Goal: Transaction & Acquisition: Purchase product/service

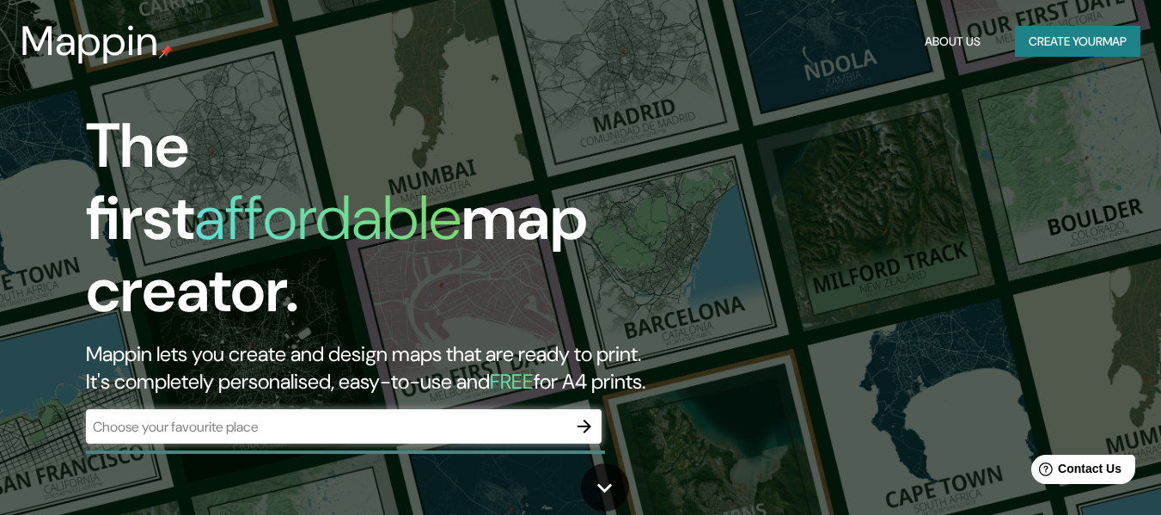
click at [228, 409] on div "​" at bounding box center [343, 426] width 515 height 34
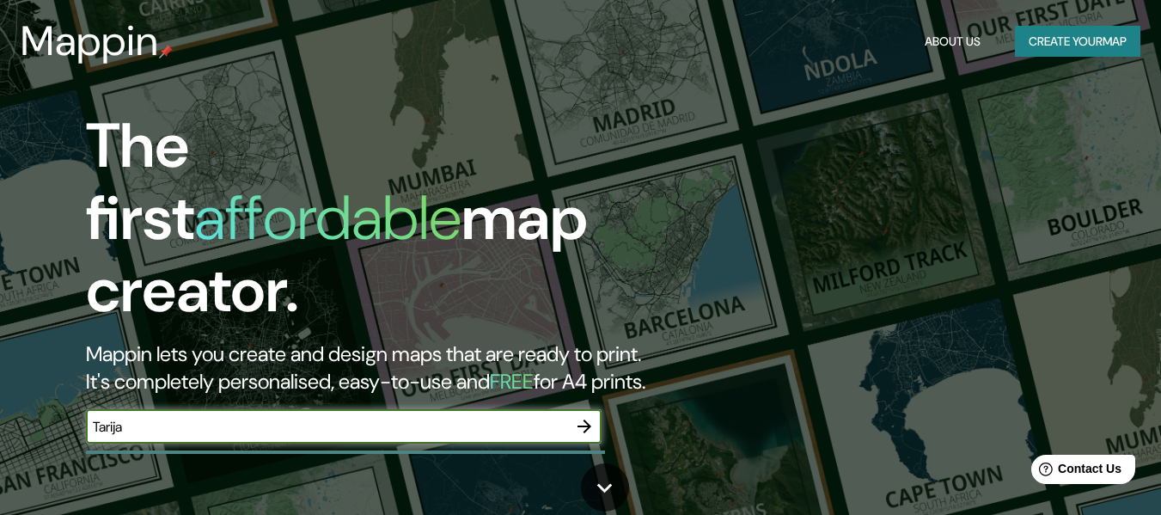
type input "Tarija"
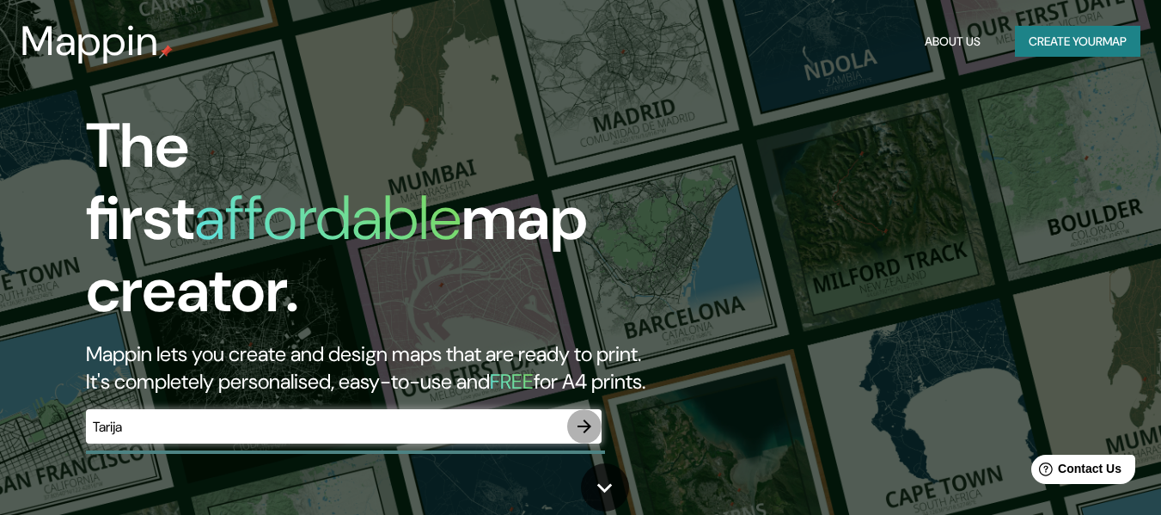
click at [584, 416] on icon "button" at bounding box center [584, 426] width 21 height 21
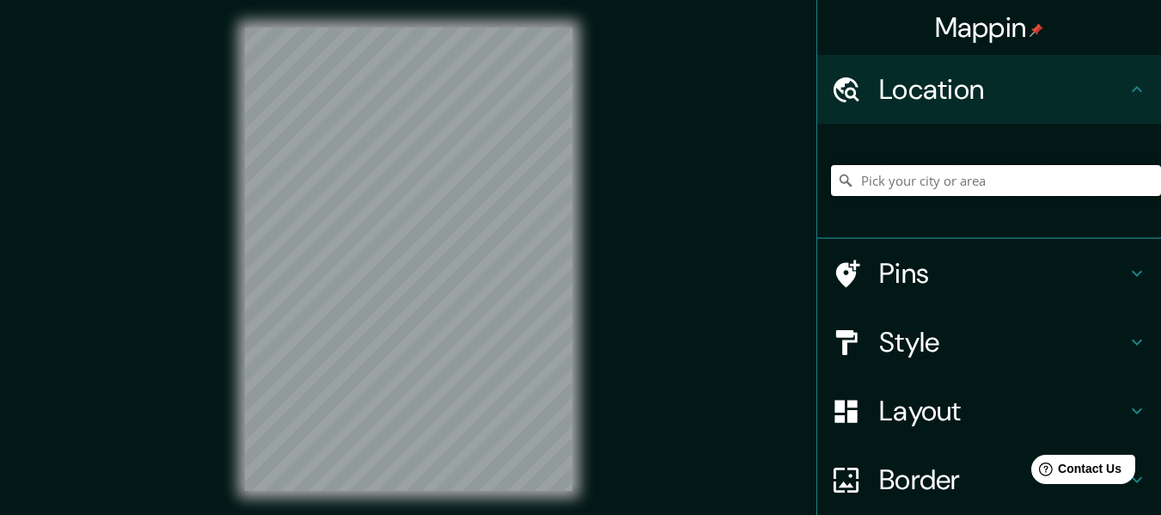
click at [985, 171] on input "Pick your city or area" at bounding box center [996, 180] width 330 height 31
click at [1016, 176] on input "Tarija" at bounding box center [996, 180] width 330 height 31
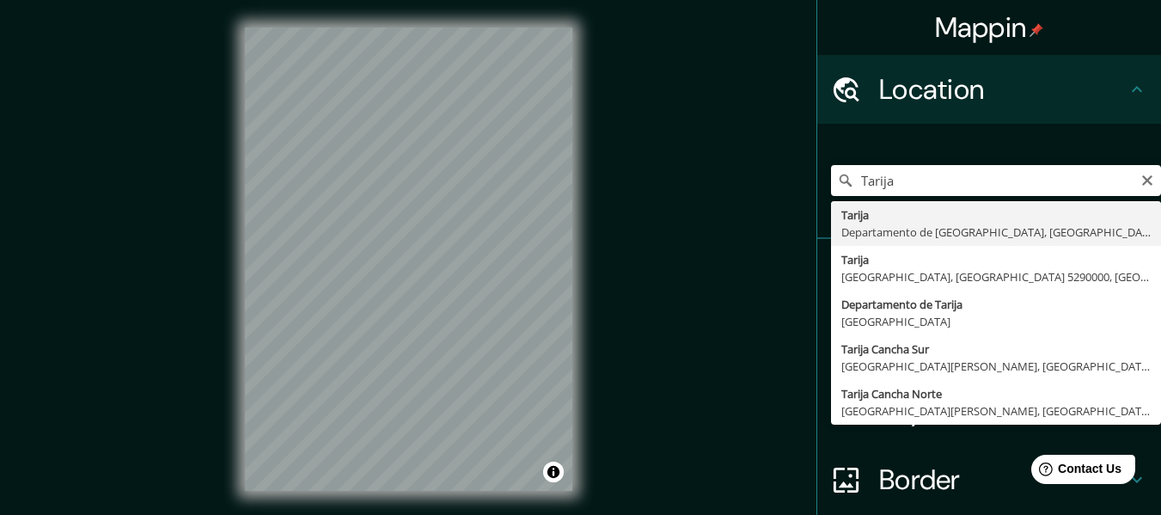
type input "Tarija, [GEOGRAPHIC_DATA], [GEOGRAPHIC_DATA]"
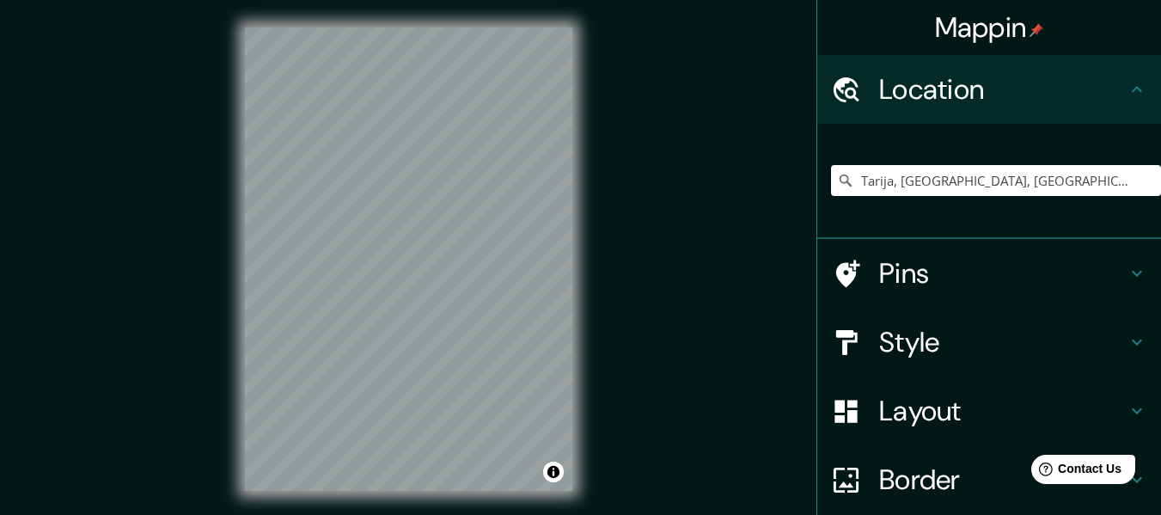
click at [973, 354] on h4 "Style" at bounding box center [1002, 342] width 247 height 34
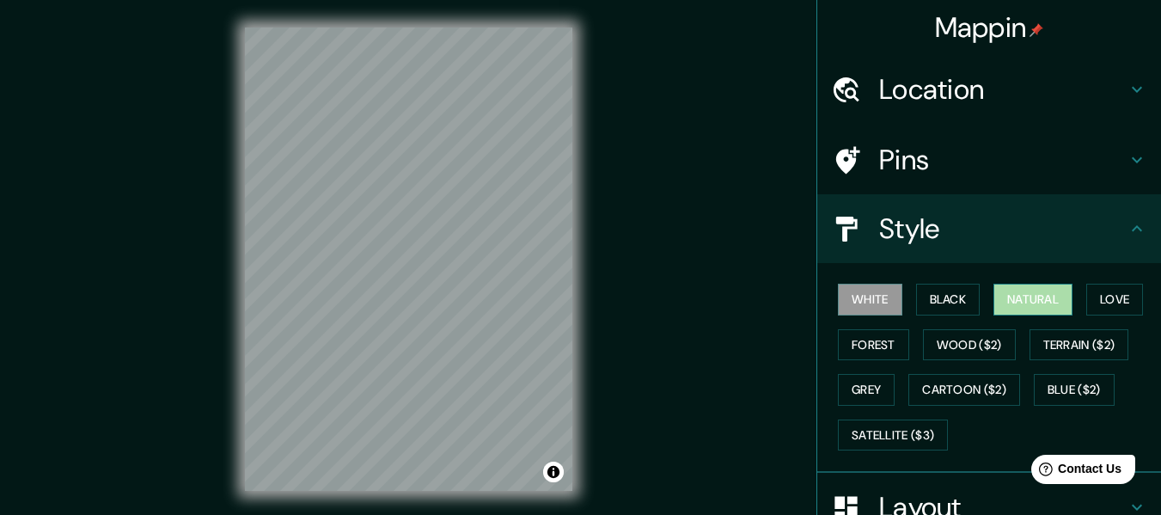
click at [1033, 298] on button "Natural" at bounding box center [1032, 300] width 79 height 32
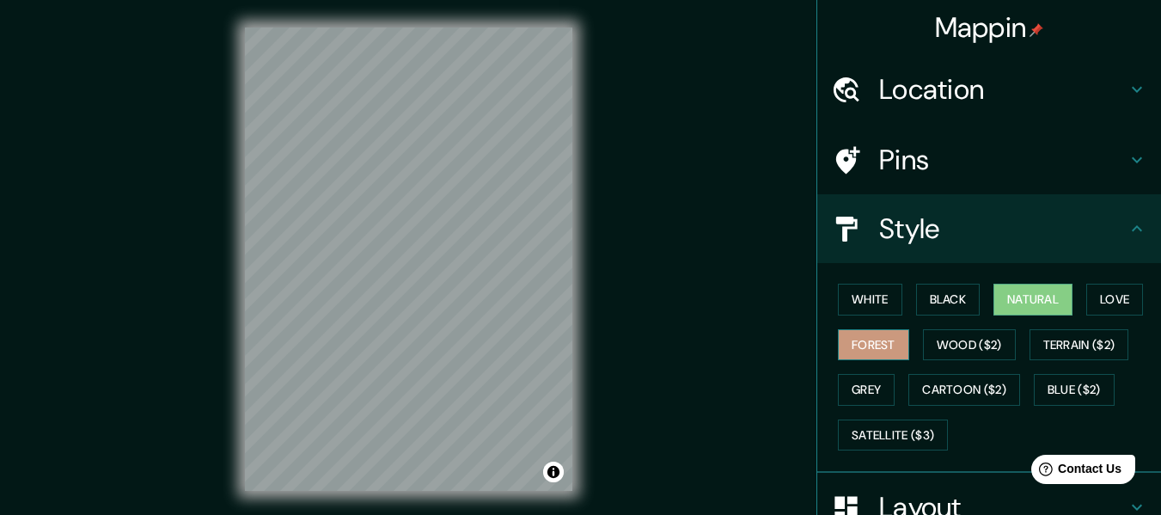
click at [843, 354] on button "Forest" at bounding box center [873, 345] width 71 height 32
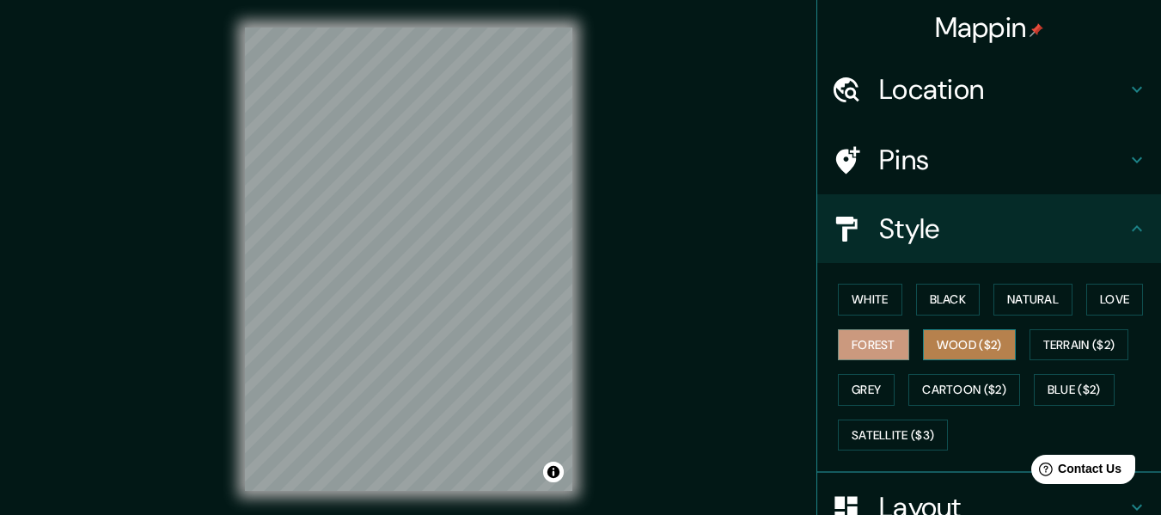
click at [970, 352] on button "Wood ($2)" at bounding box center [969, 345] width 93 height 32
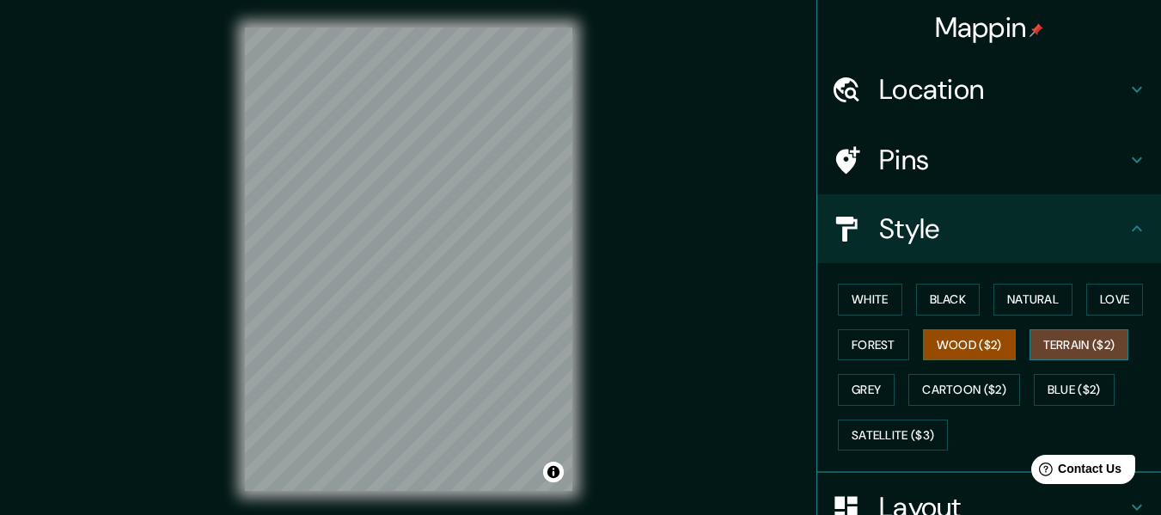
click at [1034, 353] on button "Terrain ($2)" at bounding box center [1079, 345] width 100 height 32
click at [854, 376] on button "Grey" at bounding box center [866, 390] width 57 height 32
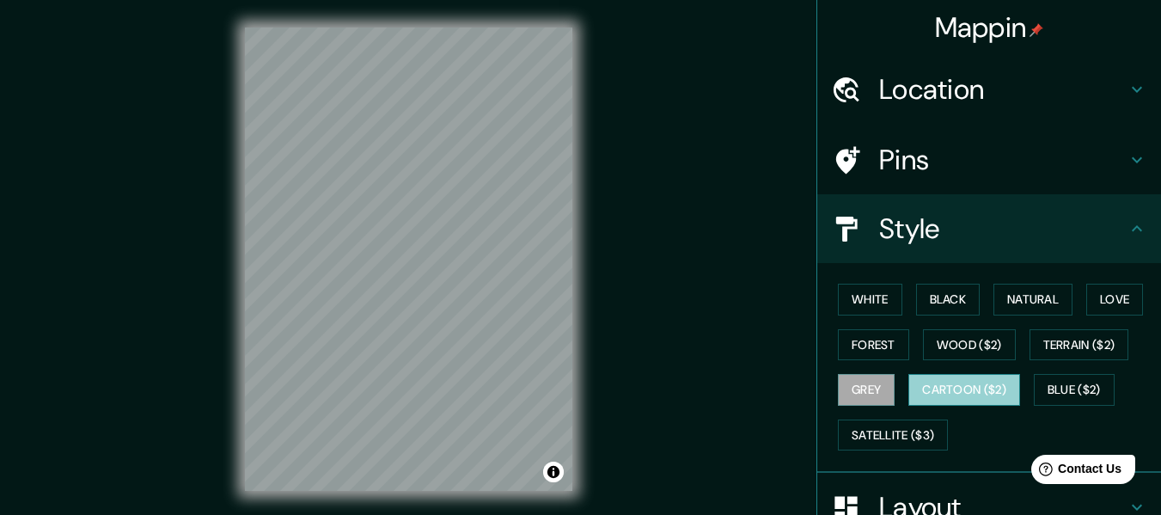
click at [974, 400] on button "Cartoon ($2)" at bounding box center [964, 390] width 112 height 32
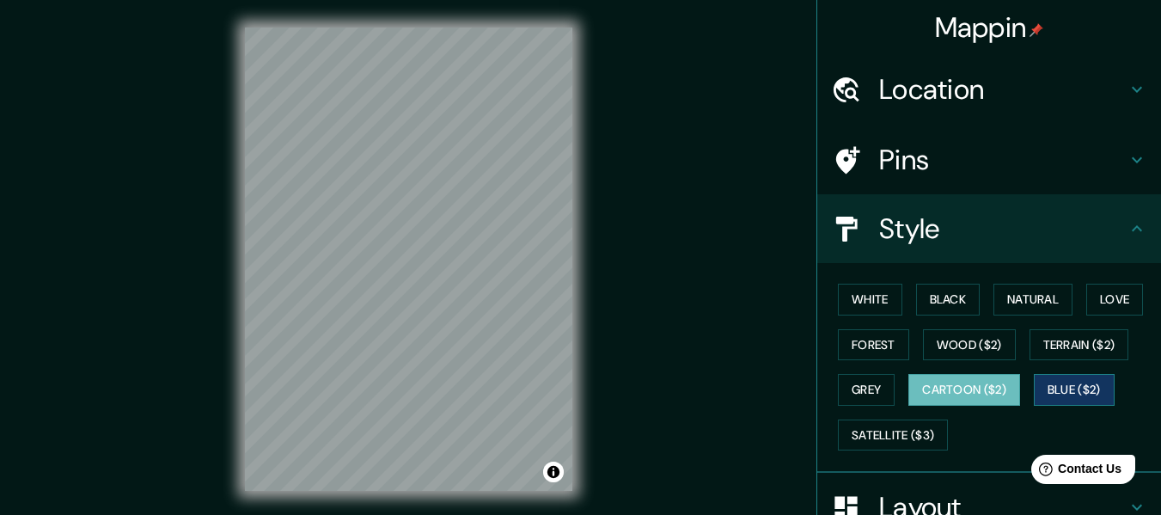
click at [1091, 401] on button "Blue ($2)" at bounding box center [1074, 390] width 81 height 32
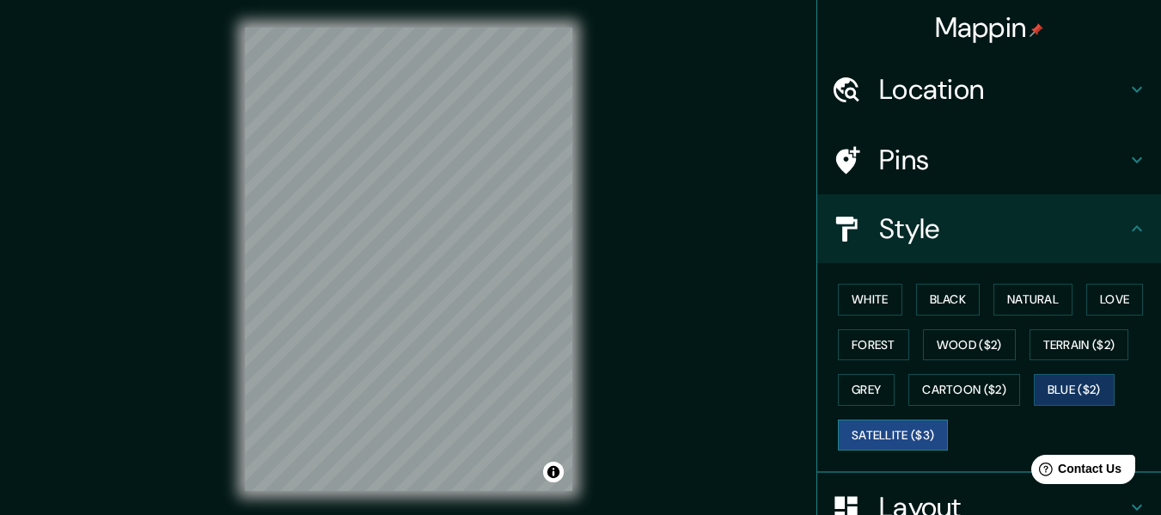
click at [853, 438] on button "Satellite ($3)" at bounding box center [893, 435] width 110 height 32
click at [1098, 390] on button "Blue ($2)" at bounding box center [1074, 390] width 81 height 32
click at [862, 427] on button "Satellite ($3)" at bounding box center [893, 435] width 110 height 32
click at [1052, 390] on button "Blue ($2)" at bounding box center [1074, 390] width 81 height 32
click at [552, 481] on button "Toggle attribution" at bounding box center [553, 471] width 21 height 21
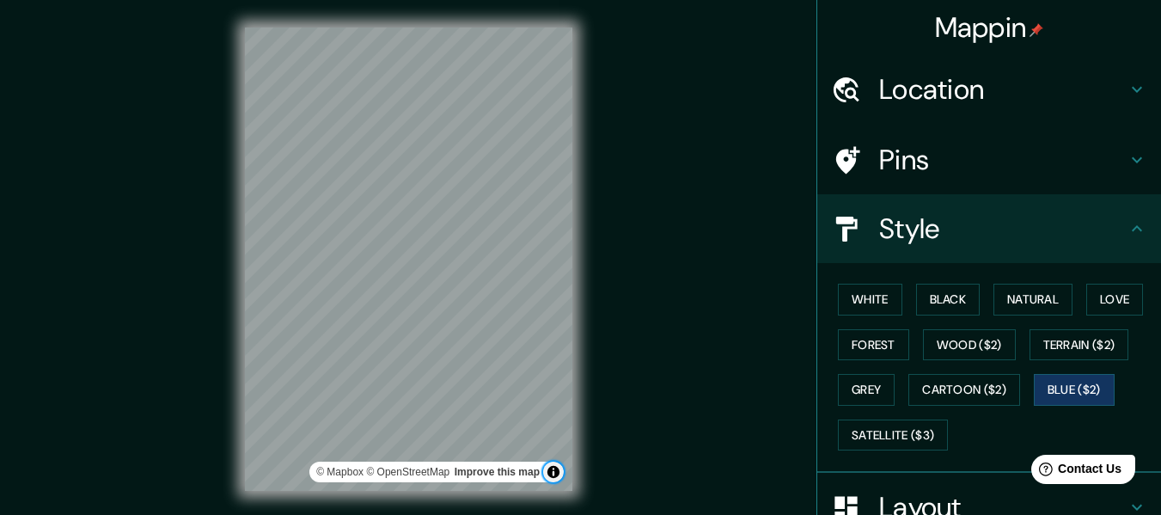
click at [552, 472] on button "Toggle attribution" at bounding box center [553, 471] width 21 height 21
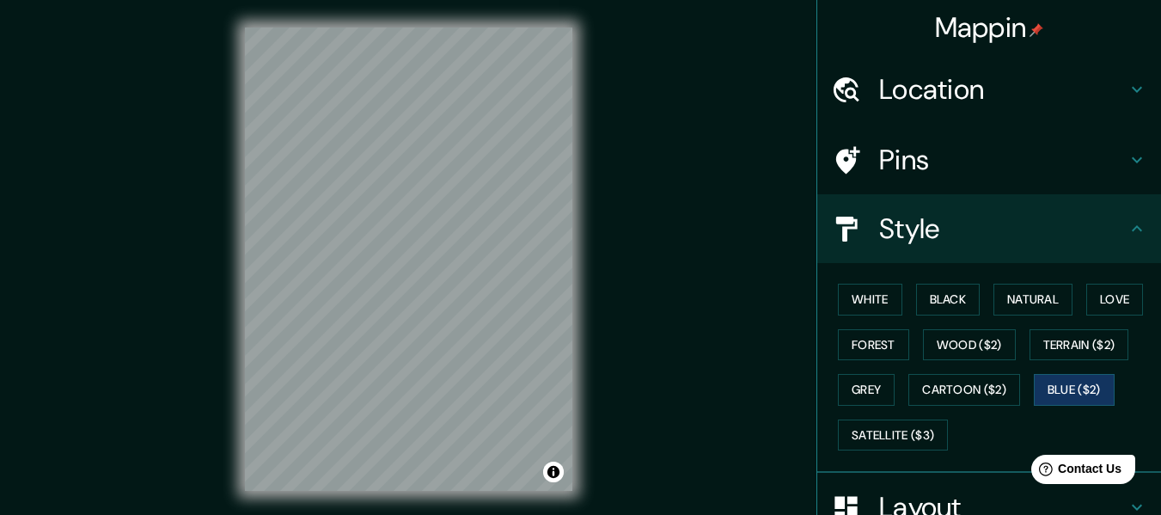
click at [579, 313] on div "© Mapbox © OpenStreetMap Improve this map" at bounding box center [408, 259] width 382 height 518
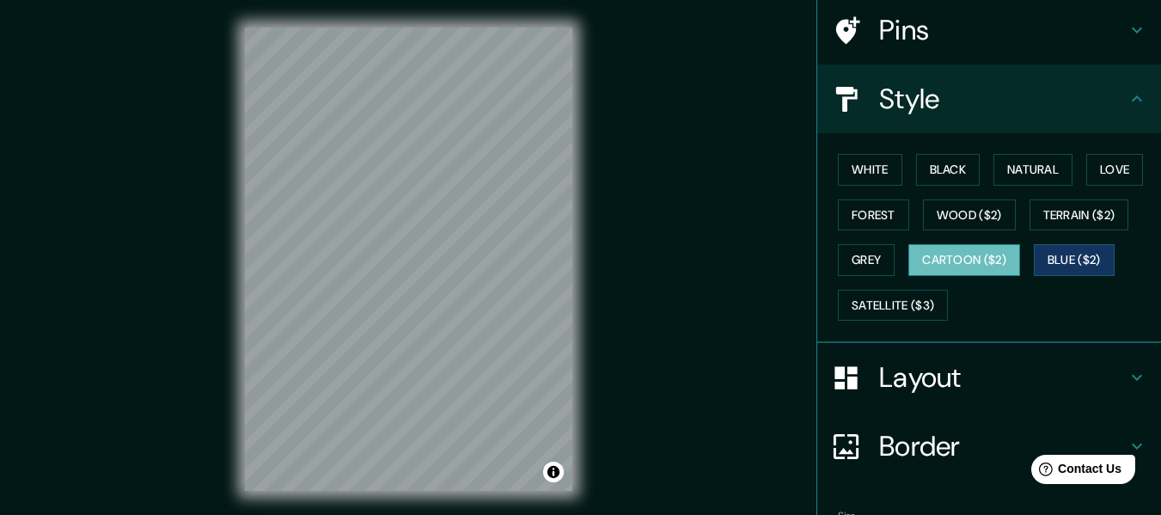
scroll to position [239, 0]
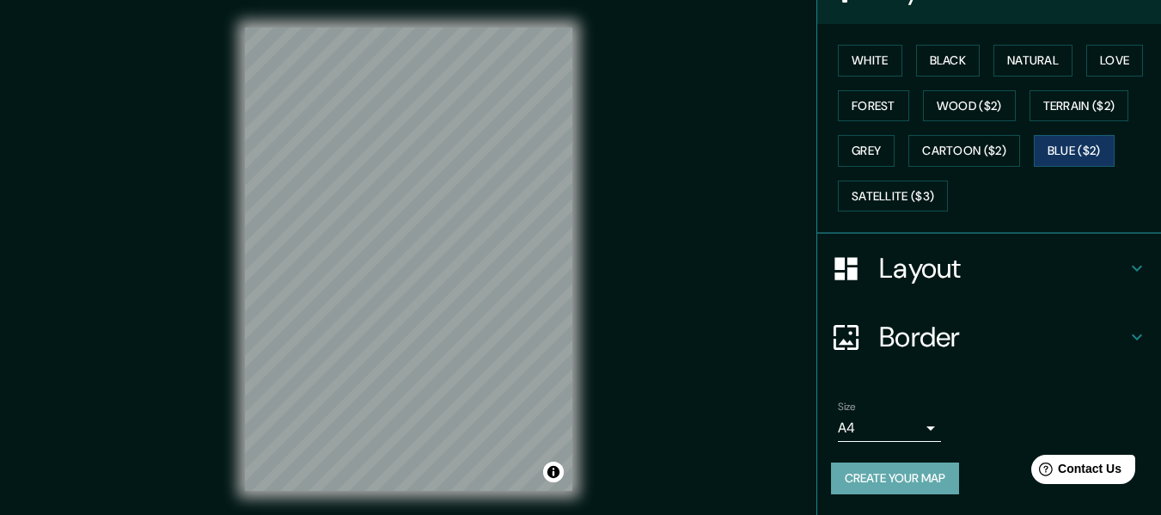
click at [906, 469] on button "Create your map" at bounding box center [895, 478] width 128 height 32
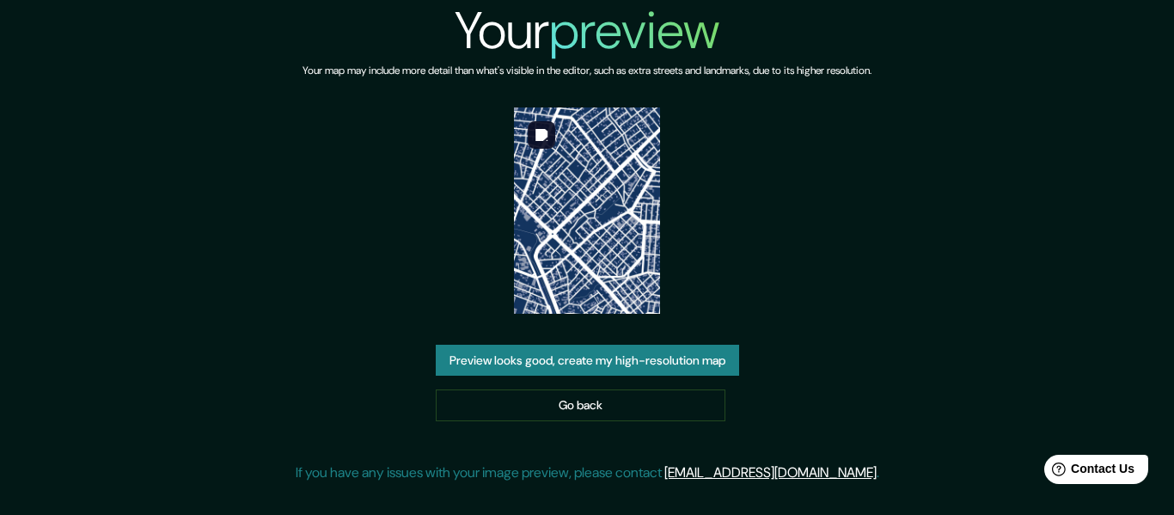
click at [616, 225] on img at bounding box center [587, 210] width 146 height 206
click at [608, 402] on link "Go back" at bounding box center [581, 405] width 290 height 32
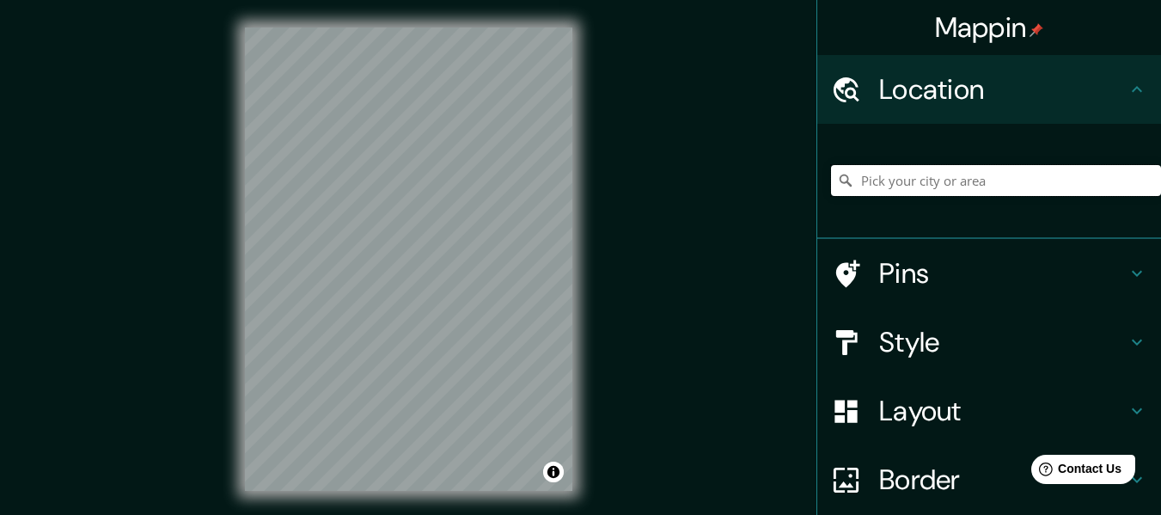
click at [997, 189] on input "Pick your city or area" at bounding box center [996, 180] width 330 height 31
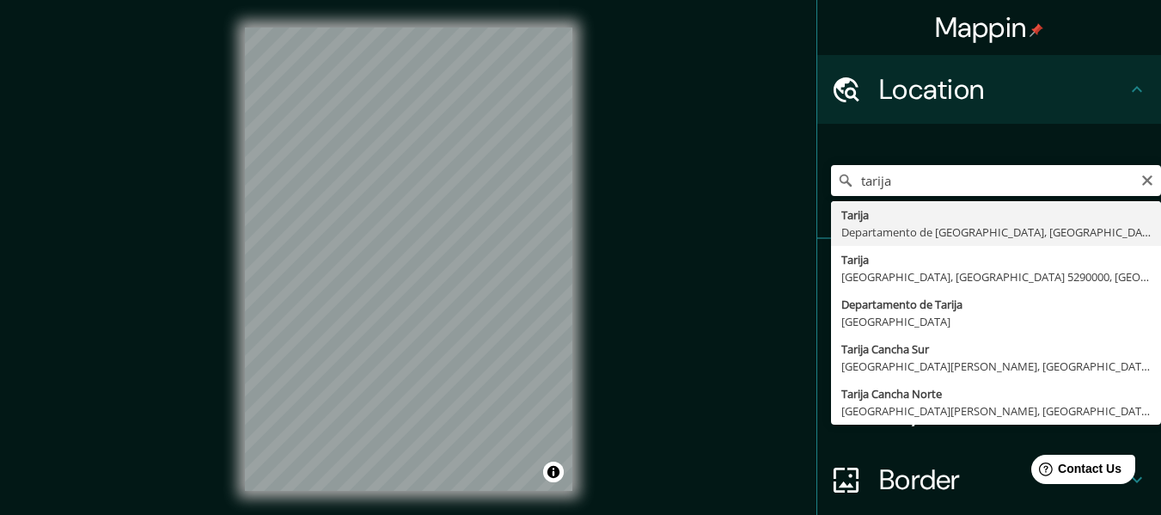
type input "Tarija, [GEOGRAPHIC_DATA], [GEOGRAPHIC_DATA]"
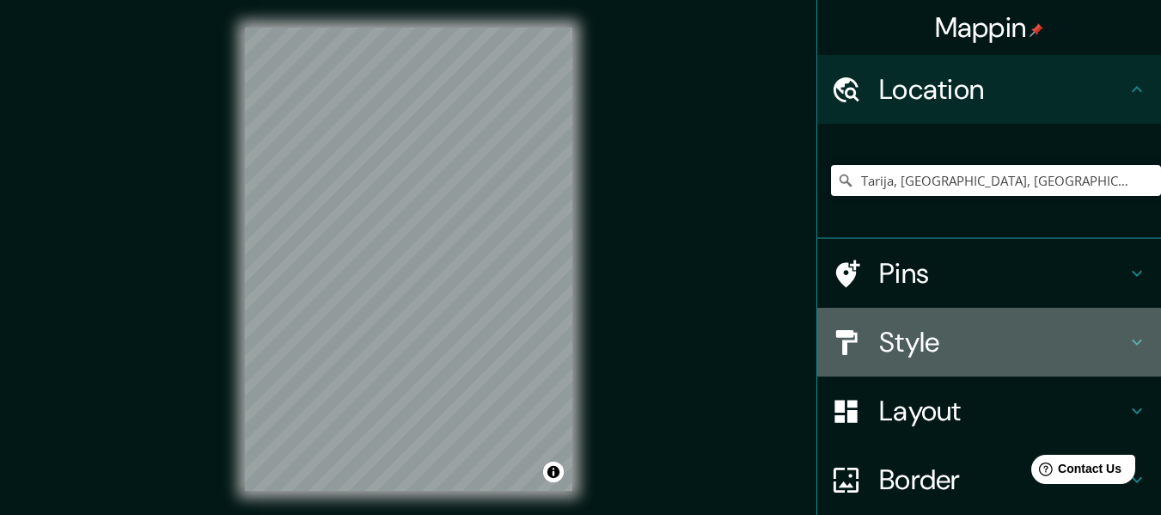
click at [1001, 349] on h4 "Style" at bounding box center [1002, 342] width 247 height 34
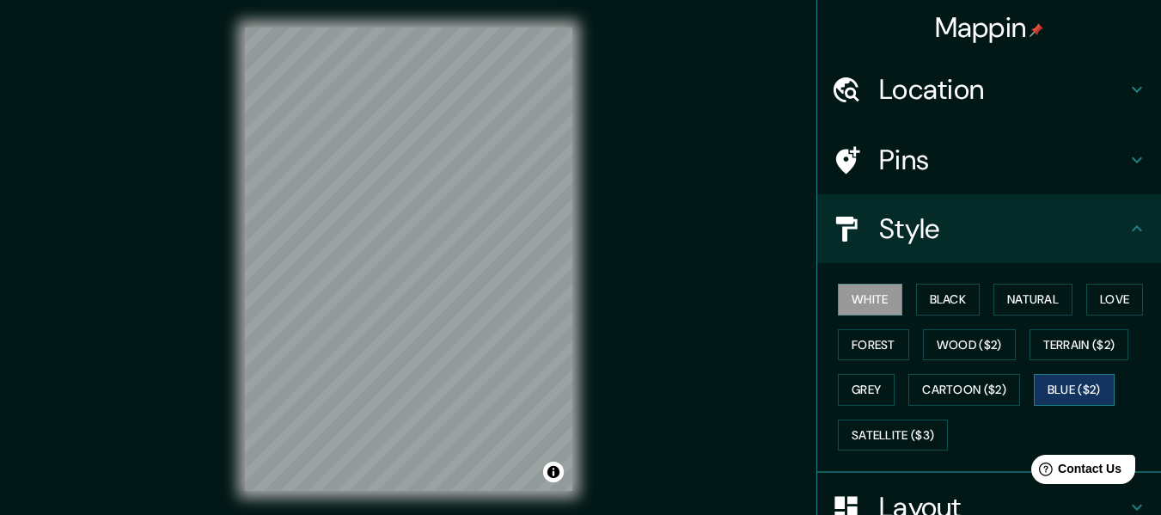
click at [1061, 400] on button "Blue ($2)" at bounding box center [1074, 390] width 81 height 32
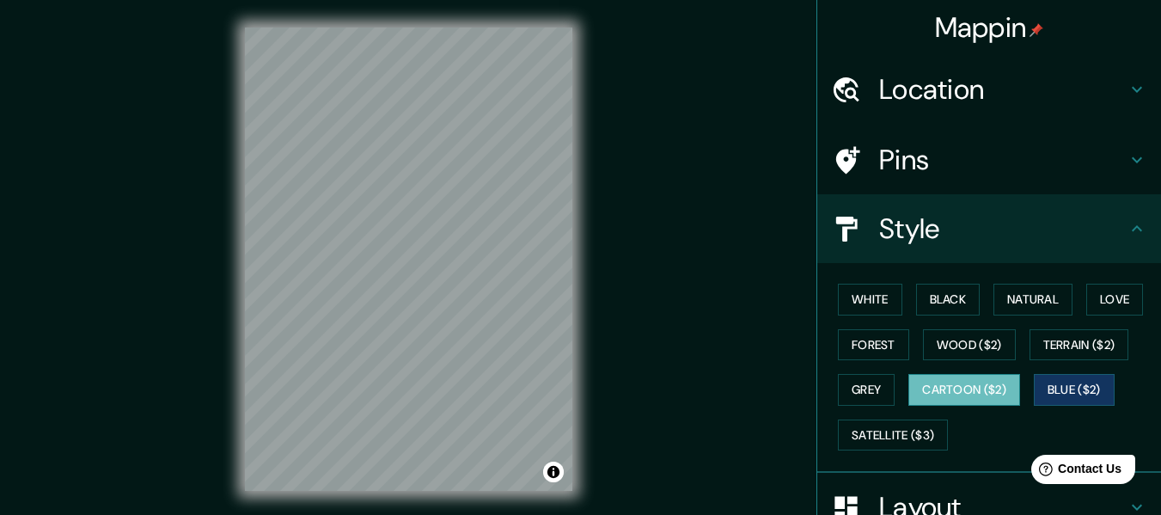
scroll to position [239, 0]
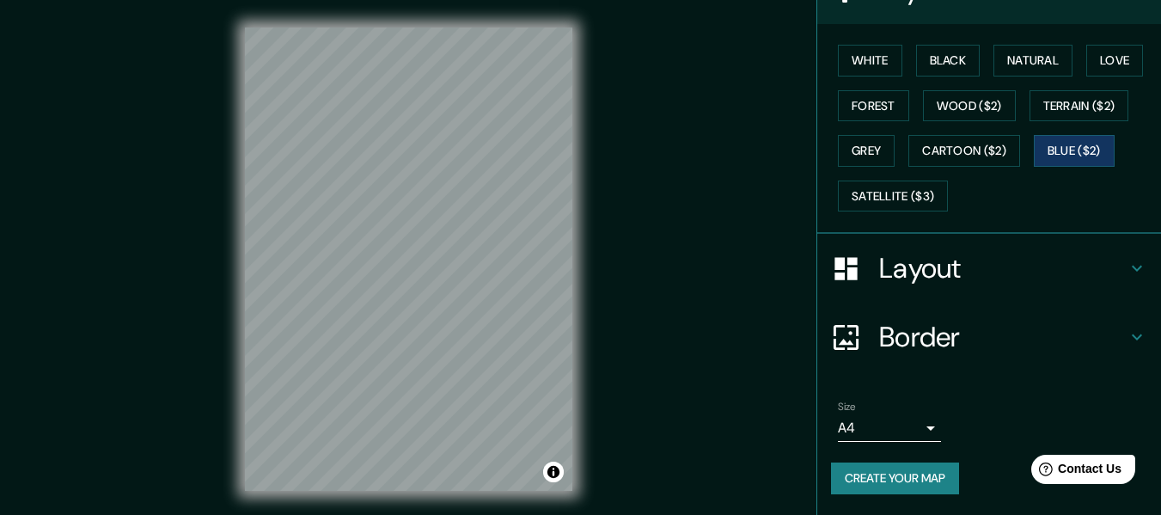
click at [889, 499] on div "Size A4 single Create your map" at bounding box center [989, 450] width 316 height 114
click at [889, 479] on button "Create your map" at bounding box center [895, 478] width 128 height 32
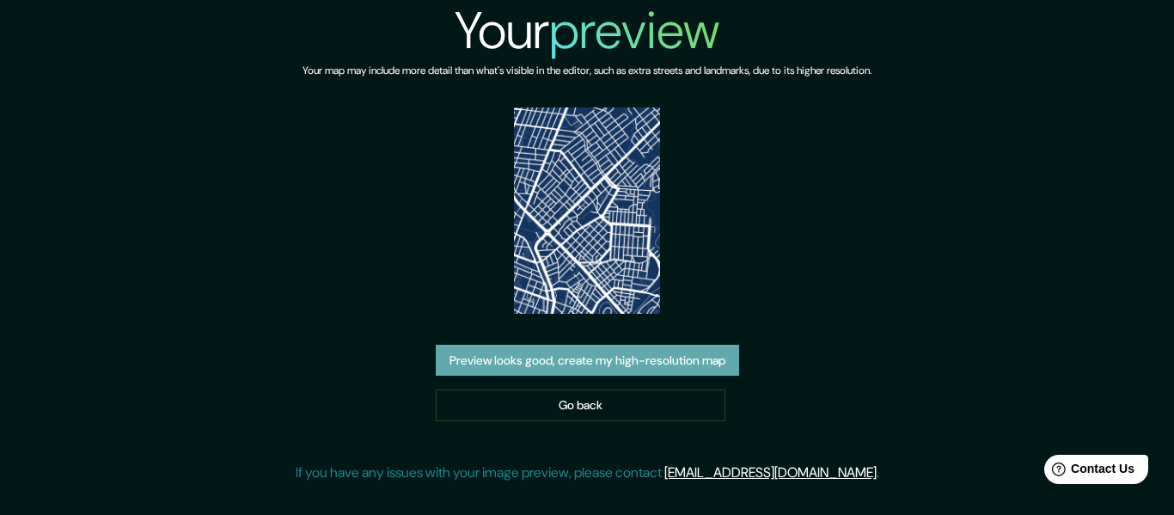
click at [655, 357] on button "Preview looks good, create my high-resolution map" at bounding box center [587, 361] width 303 height 32
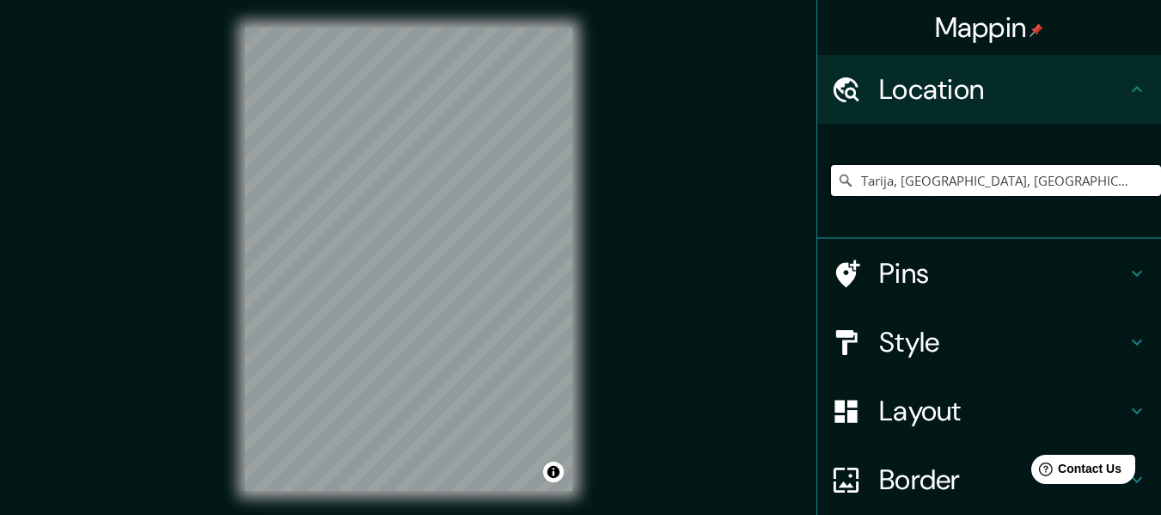
click at [1034, 180] on input "Tarija, [GEOGRAPHIC_DATA], [GEOGRAPHIC_DATA]" at bounding box center [996, 180] width 330 height 31
click at [1076, 180] on input "Tarija, [GEOGRAPHIC_DATA], [GEOGRAPHIC_DATA]" at bounding box center [996, 180] width 330 height 31
click at [1097, 173] on input "Tarija, [GEOGRAPHIC_DATA], [GEOGRAPHIC_DATA]" at bounding box center [996, 180] width 330 height 31
drag, startPoint x: 1097, startPoint y: 173, endPoint x: 741, endPoint y: 176, distance: 355.7
click at [741, 176] on div "Mappin Location Tarija, Departamento de Tarija, Bolivia Pins Style Layout Borde…" at bounding box center [580, 273] width 1161 height 546
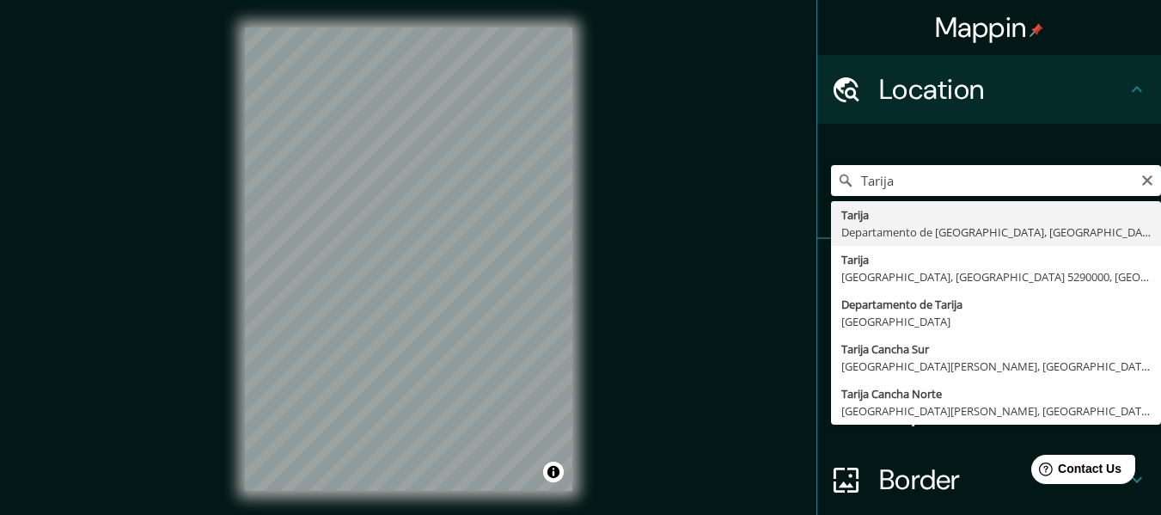
type input "Tarija, [GEOGRAPHIC_DATA], [GEOGRAPHIC_DATA]"
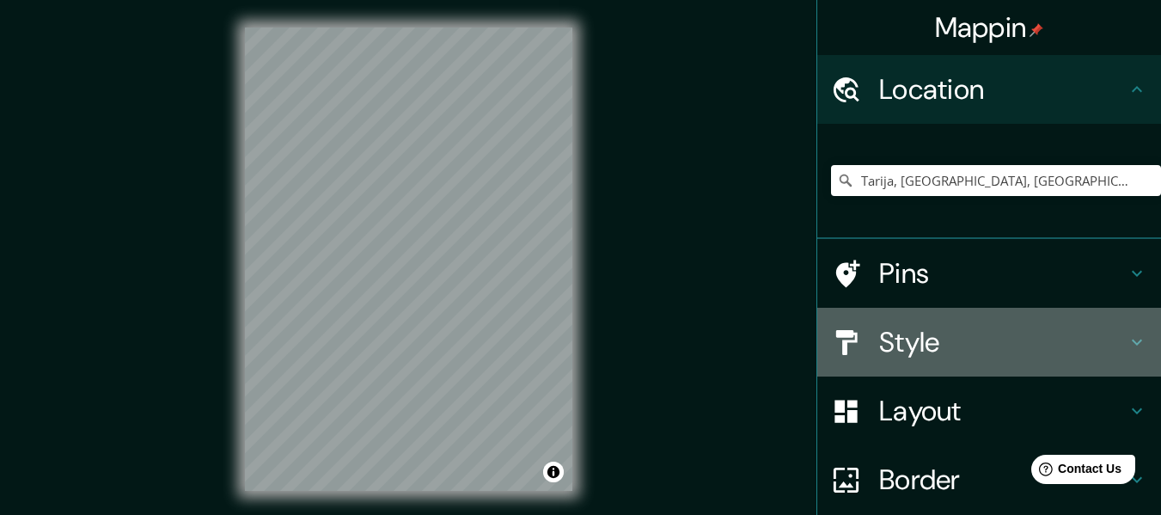
click at [1000, 360] on div "Style" at bounding box center [989, 342] width 344 height 69
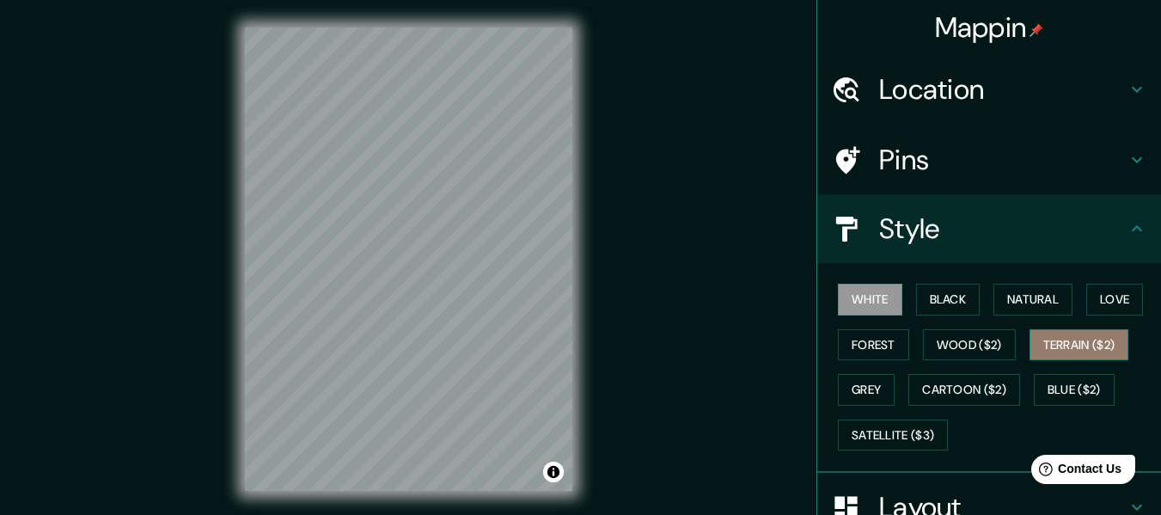
click at [1064, 354] on button "Terrain ($2)" at bounding box center [1079, 345] width 100 height 32
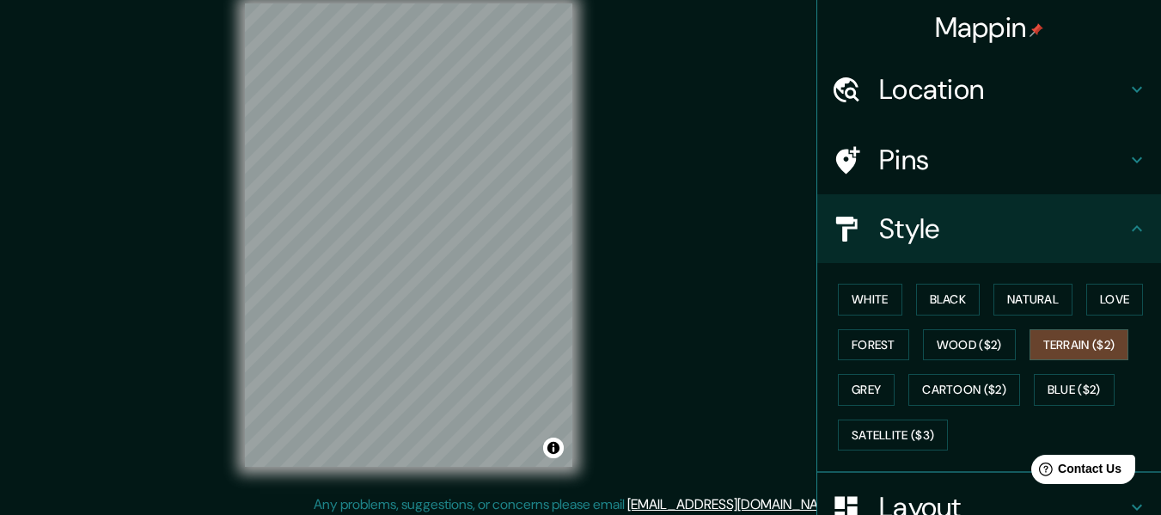
scroll to position [31, 0]
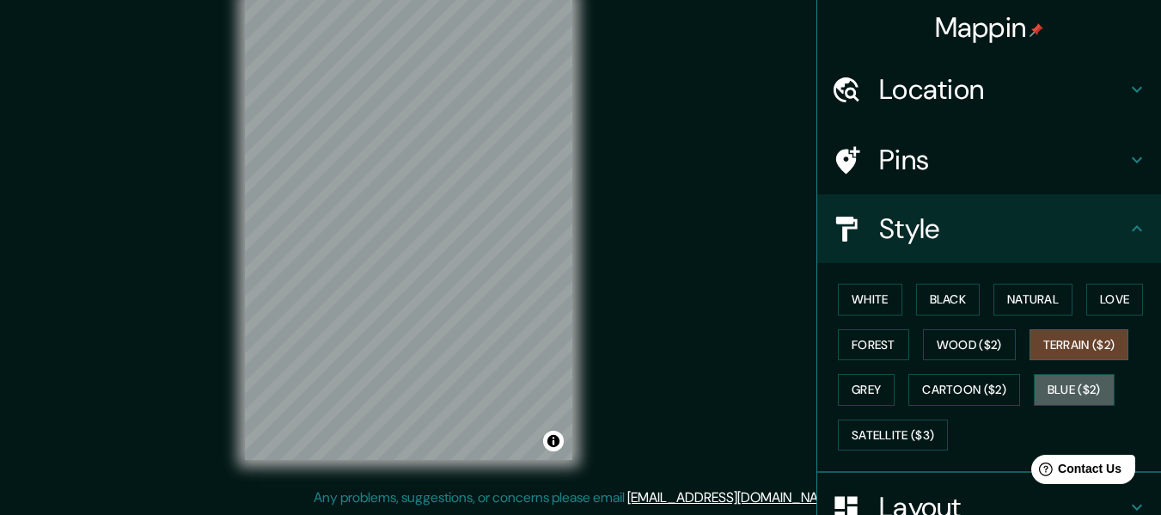
drag, startPoint x: 1066, startPoint y: 389, endPoint x: 1087, endPoint y: 369, distance: 29.2
click at [1066, 388] on button "Blue ($2)" at bounding box center [1074, 390] width 81 height 32
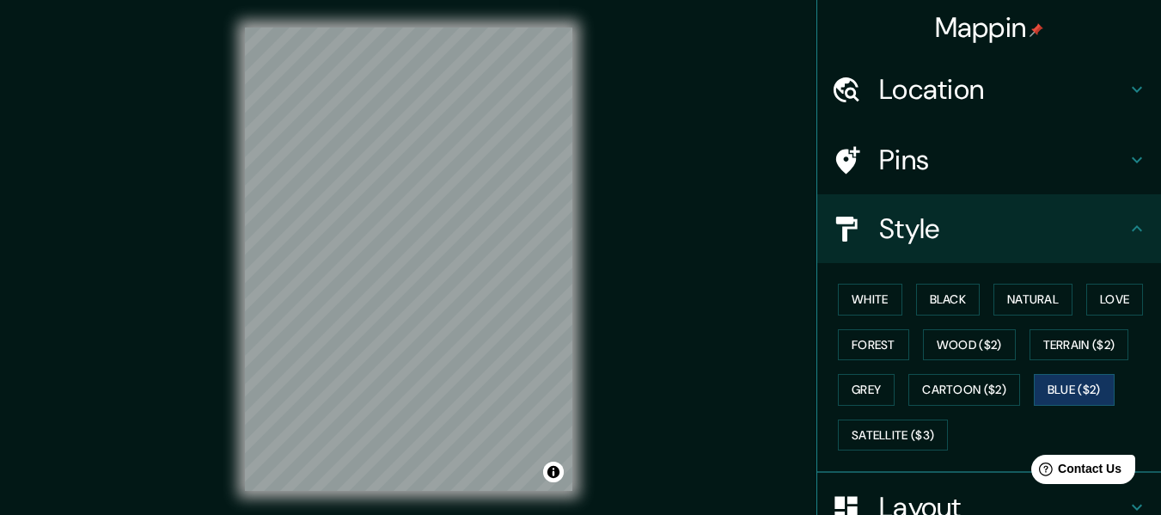
click at [377, 514] on html "Mappin Location Tarija, Departamento de Tarija, Bolivia Pins Style White Black …" at bounding box center [580, 257] width 1161 height 515
click at [578, 155] on div "© Mapbox © OpenStreetMap Improve this map" at bounding box center [408, 259] width 382 height 518
click at [640, 150] on div "Mappin Location Tarija, Departamento de Tarija, Bolivia Pins Style White Black …" at bounding box center [580, 273] width 1161 height 546
click at [558, 472] on button "Toggle attribution" at bounding box center [553, 471] width 21 height 21
click at [27, 514] on img at bounding box center [21, 522] width 14 height 14
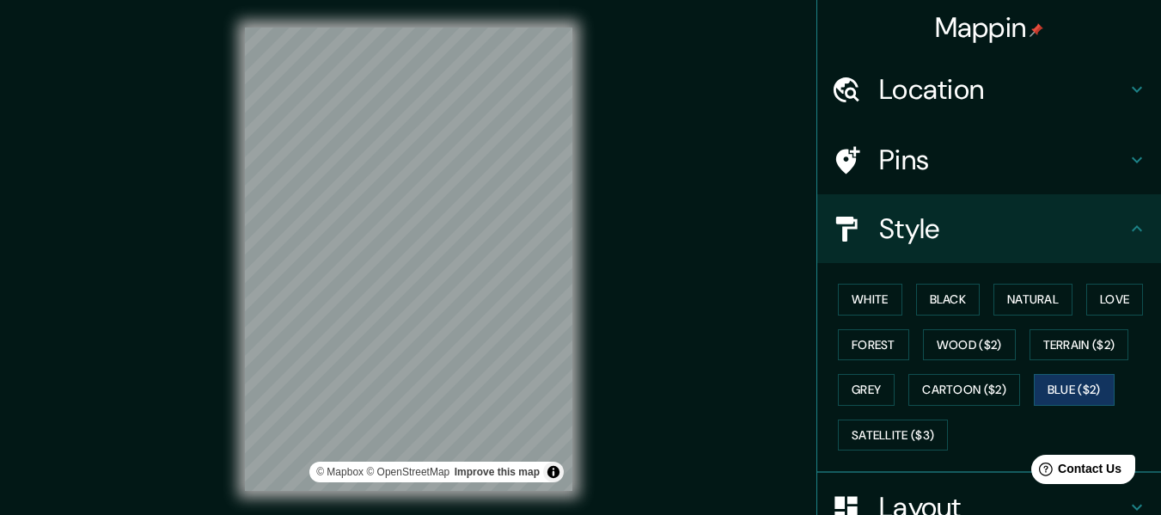
click at [641, 366] on div "Mappin Location Tarija, Departamento de Tarija, Bolivia Pins Style White Black …" at bounding box center [580, 273] width 1161 height 546
click at [617, 104] on div "Mappin Location Tarija, Departamento de Tarija, Bolivia Pins Style White Black …" at bounding box center [580, 273] width 1161 height 546
click at [662, 183] on div "Mappin Location Tarija, Departamento de Tarija, Bolivia Pins Style White Black …" at bounding box center [580, 273] width 1161 height 546
click at [531, 514] on html "Mappin Location Tarija, Departamento de Tarija, Bolivia Pins Style White Black …" at bounding box center [580, 257] width 1161 height 515
click at [521, 376] on div "© Mapbox © OpenStreetMap Improve this map" at bounding box center [408, 259] width 382 height 518
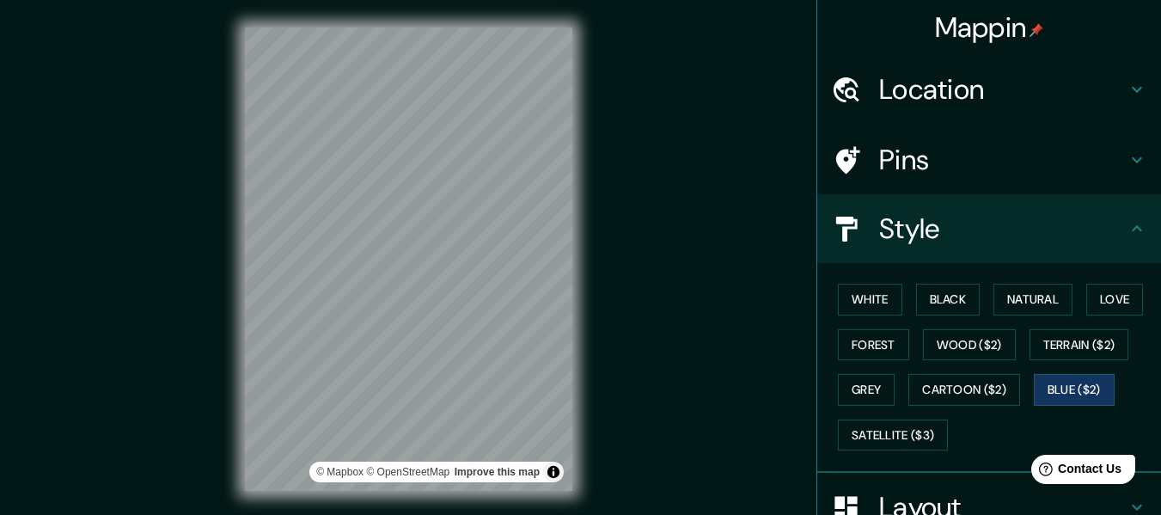
drag, startPoint x: 577, startPoint y: 379, endPoint x: 700, endPoint y: 96, distance: 308.2
click at [706, 94] on div "Mappin Location Tarija, Departamento de Tarija, Bolivia Pins Style White Black …" at bounding box center [580, 273] width 1161 height 546
click at [748, 148] on div "Mappin Location Tarija, Departamento de Tarija, Bolivia Pins Style White Black …" at bounding box center [580, 273] width 1161 height 546
click at [693, 215] on div "Mappin Location Tarija, Departamento de Tarija, Bolivia Pins Style White Black …" at bounding box center [580, 273] width 1161 height 546
click at [652, 223] on div "Mappin Location Tarija, Departamento de Tarija, Bolivia Pins Style White Black …" at bounding box center [580, 273] width 1161 height 546
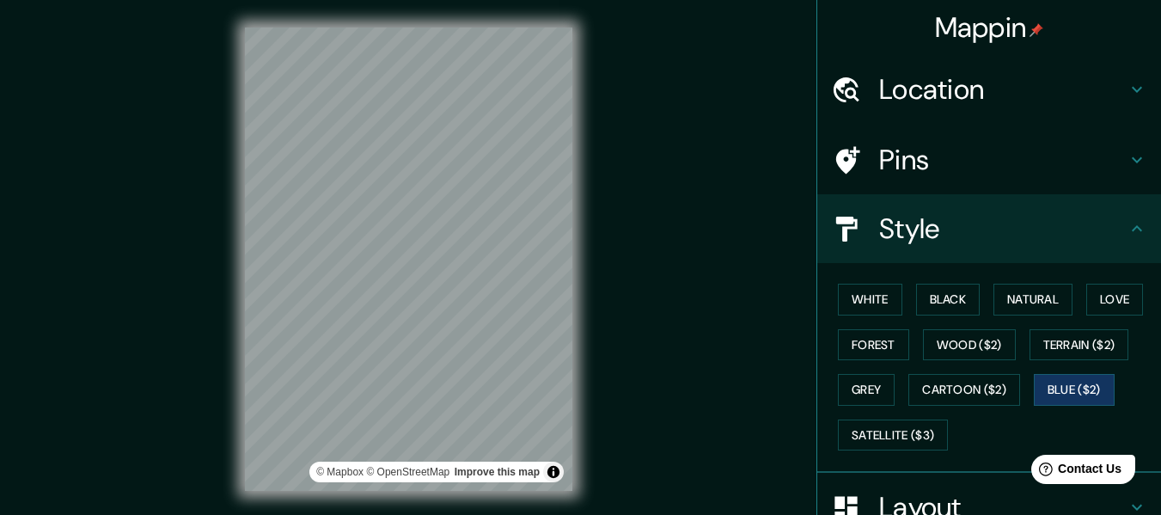
click at [580, 258] on div "© Mapbox © OpenStreetMap Improve this map" at bounding box center [408, 259] width 382 height 518
click at [936, 308] on button "Black" at bounding box center [948, 300] width 64 height 32
click at [863, 306] on button "White" at bounding box center [870, 300] width 64 height 32
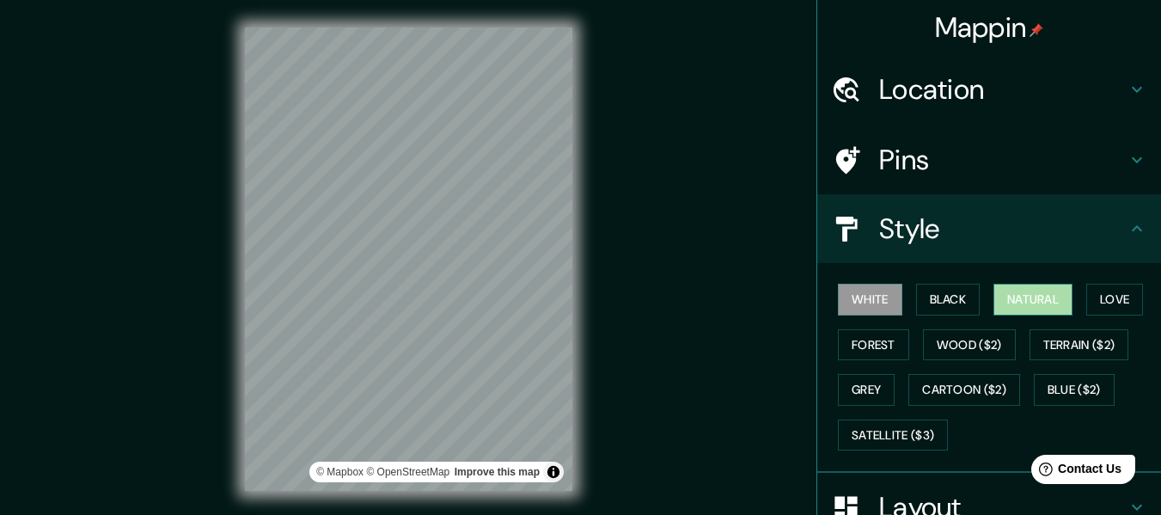
click at [1048, 309] on button "Natural" at bounding box center [1032, 300] width 79 height 32
click at [946, 300] on button "Black" at bounding box center [948, 300] width 64 height 32
click at [868, 307] on button "White" at bounding box center [870, 300] width 64 height 32
click at [916, 308] on button "Black" at bounding box center [948, 300] width 64 height 32
click at [1035, 300] on button "Natural" at bounding box center [1032, 300] width 79 height 32
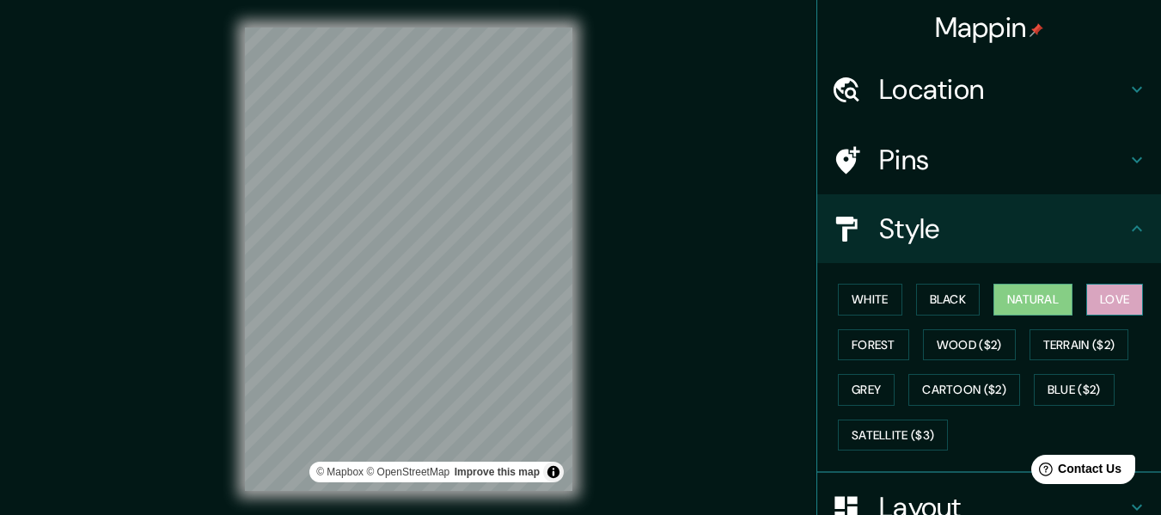
click at [1119, 302] on button "Love" at bounding box center [1114, 300] width 57 height 32
click at [881, 346] on button "Forest" at bounding box center [873, 345] width 71 height 32
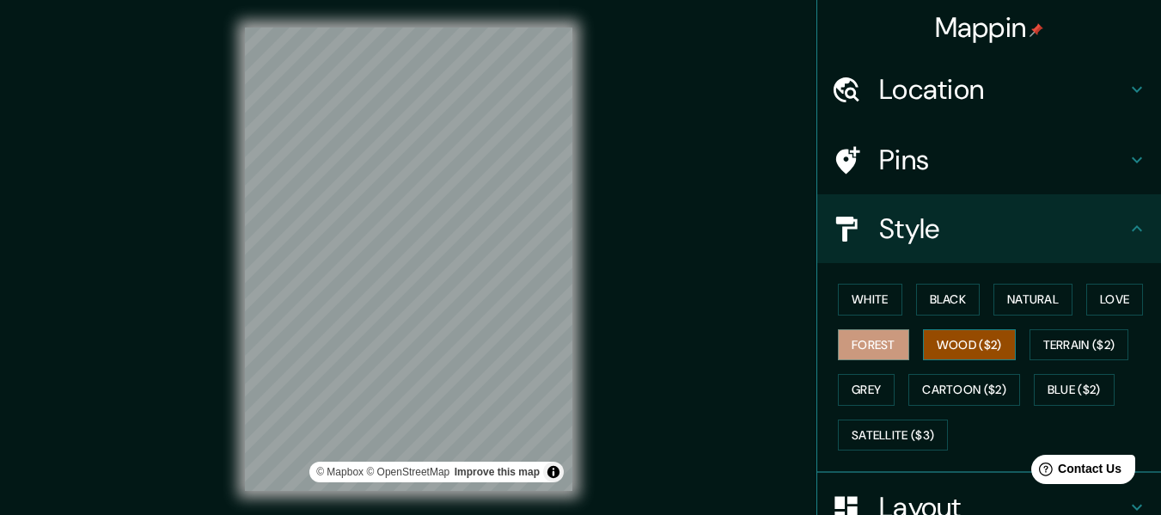
click at [960, 346] on button "Wood ($2)" at bounding box center [969, 345] width 93 height 32
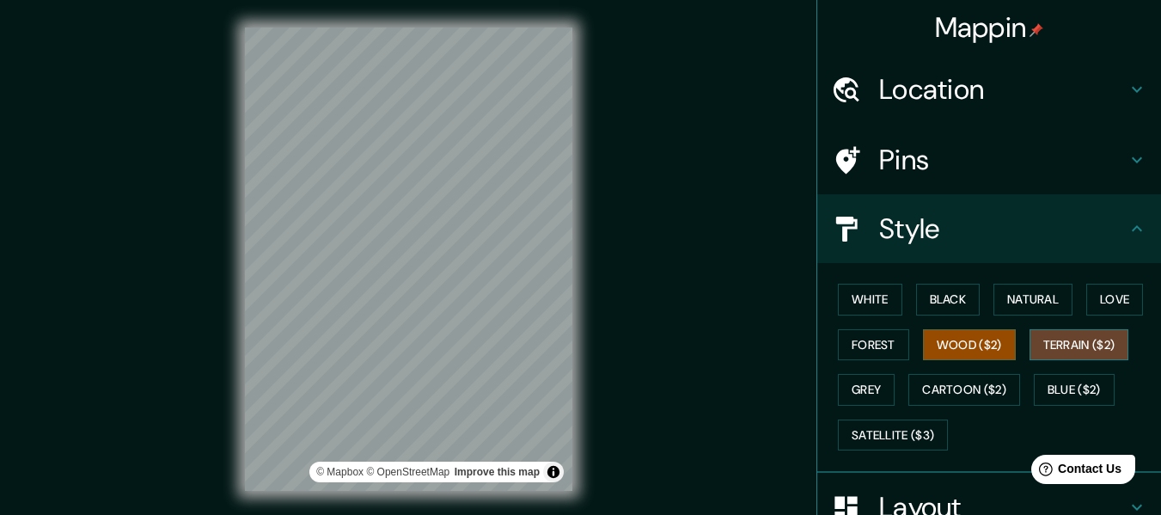
click at [1082, 341] on button "Terrain ($2)" at bounding box center [1079, 345] width 100 height 32
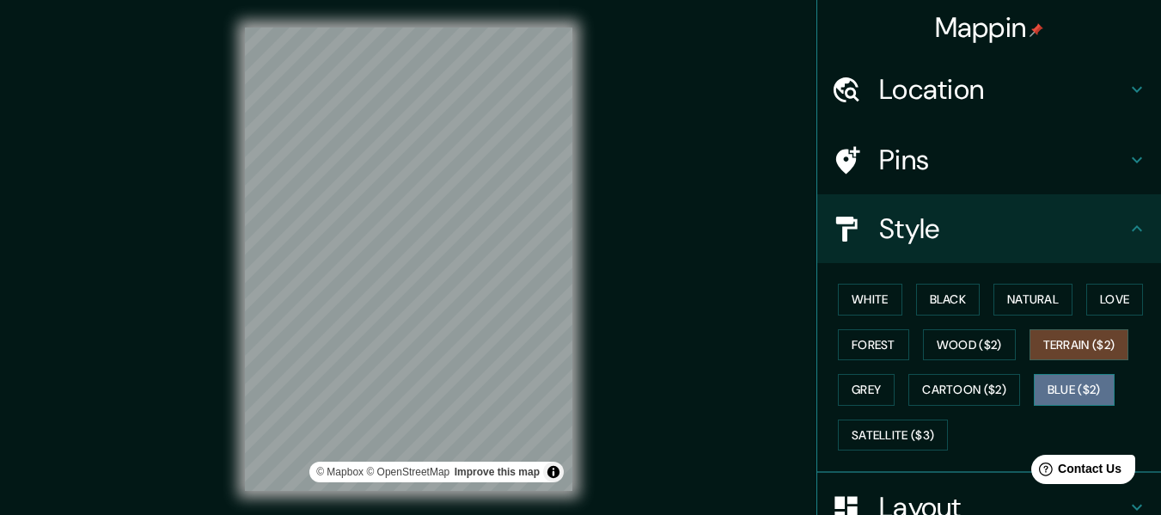
click at [1082, 405] on button "Blue ($2)" at bounding box center [1074, 390] width 81 height 32
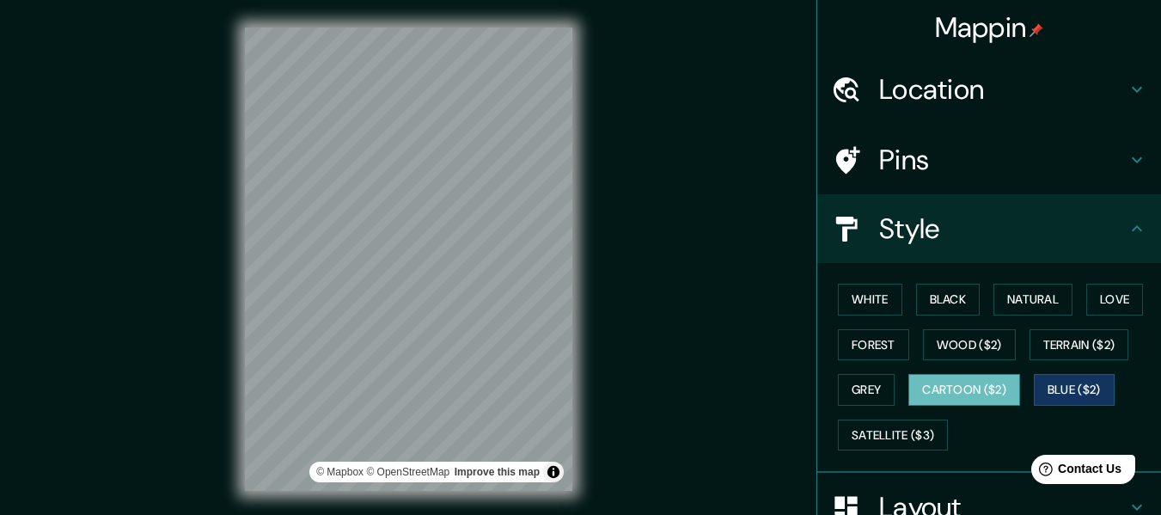
click at [965, 393] on button "Cartoon ($2)" at bounding box center [964, 390] width 112 height 32
click at [847, 390] on button "Grey" at bounding box center [866, 390] width 57 height 32
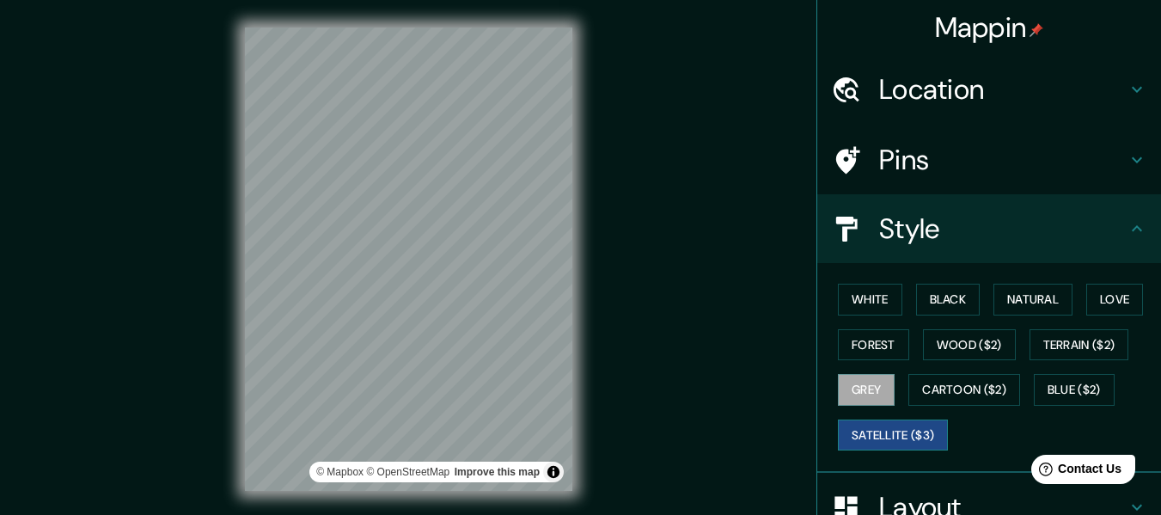
click at [887, 440] on button "Satellite ($3)" at bounding box center [893, 435] width 110 height 32
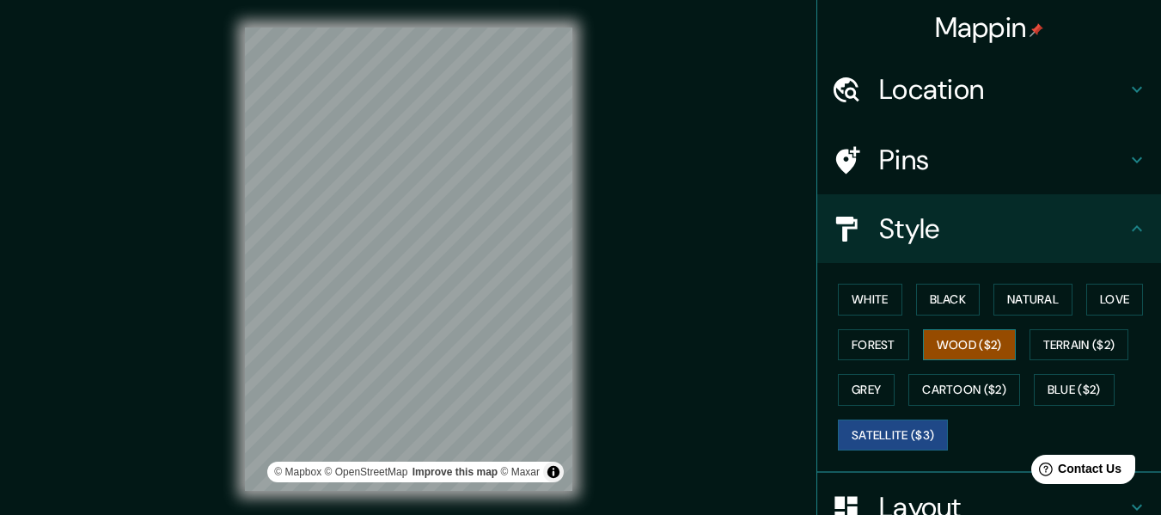
click at [984, 332] on button "Wood ($2)" at bounding box center [969, 345] width 93 height 32
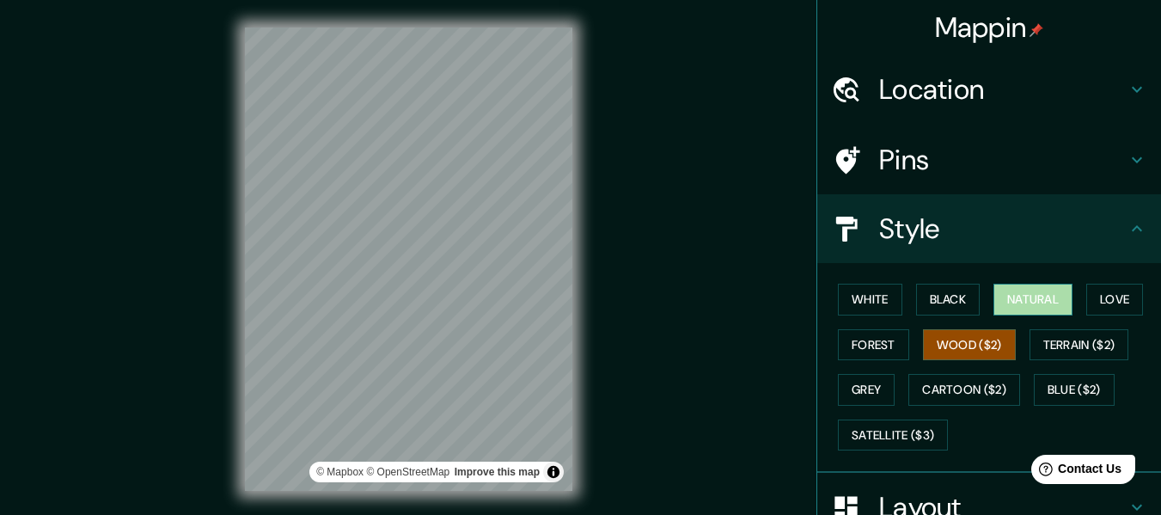
click at [1018, 291] on button "Natural" at bounding box center [1032, 300] width 79 height 32
click at [611, 137] on div "Mappin Location Tarija, Departamento de Tarija, Bolivia Pins Style White Black …" at bounding box center [580, 273] width 1161 height 546
